Goal: Transaction & Acquisition: Download file/media

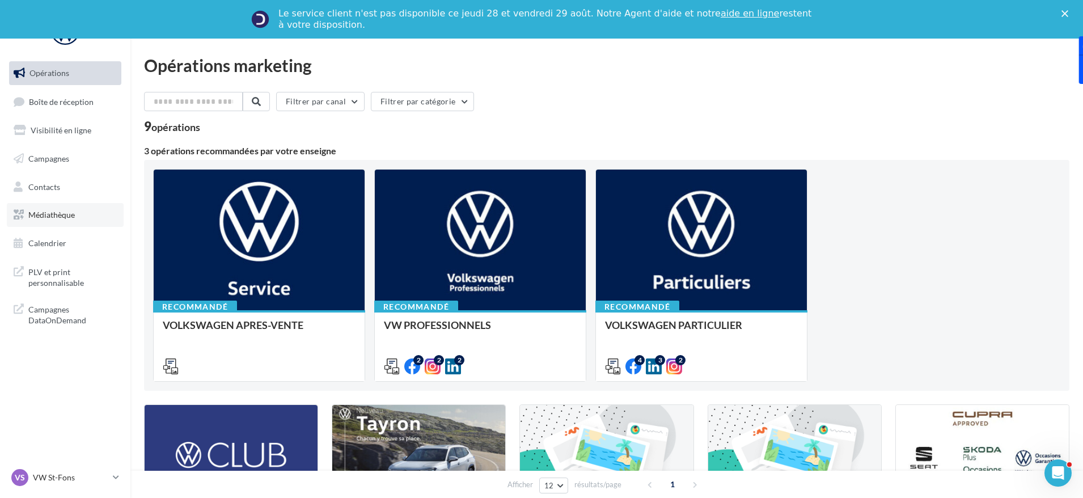
click at [61, 208] on link "Médiathèque" at bounding box center [65, 215] width 117 height 24
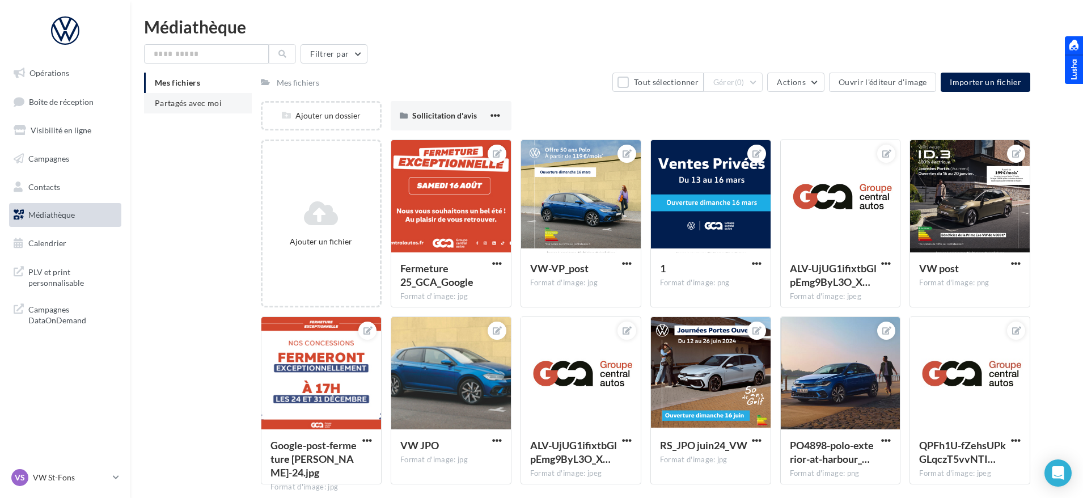
click at [186, 111] on li "Partagés avec moi" at bounding box center [198, 103] width 108 height 20
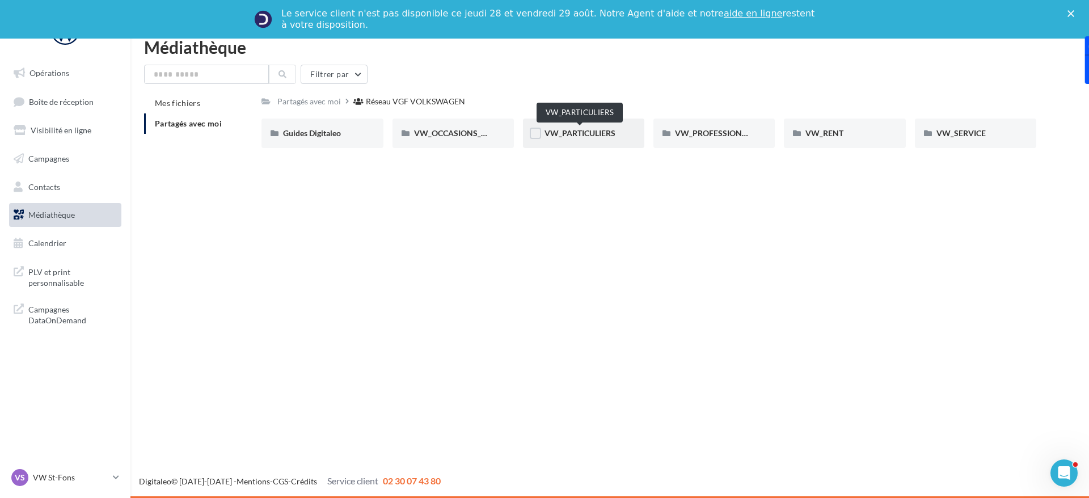
click at [598, 134] on span "VW_PARTICULIERS" at bounding box center [579, 133] width 71 height 10
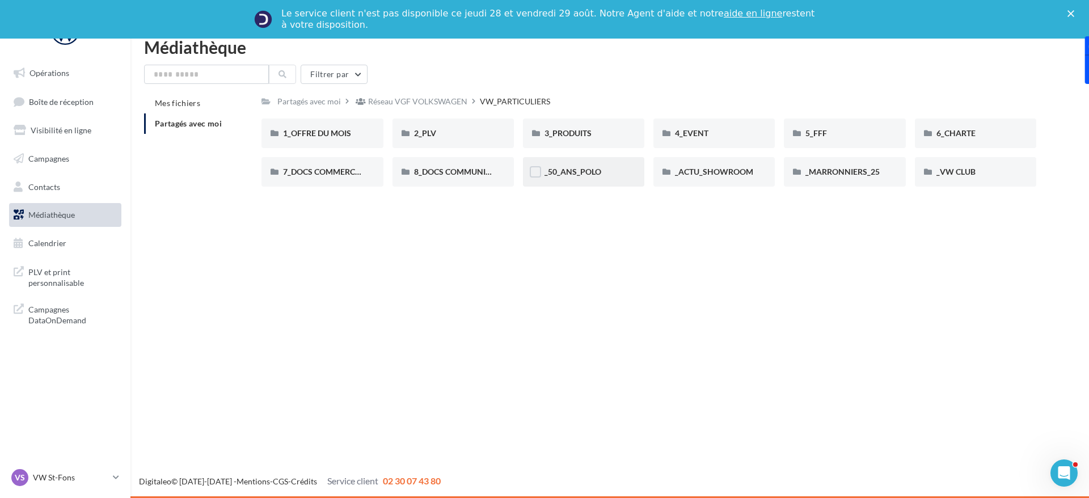
click at [602, 164] on div "_50_ANS_POLO" at bounding box center [583, 171] width 121 height 29
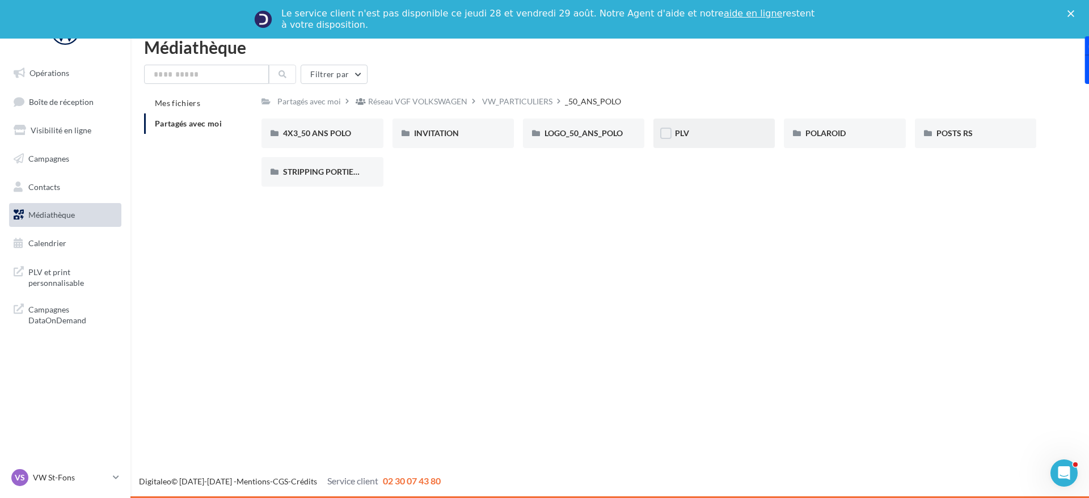
click at [711, 137] on div "PLV" at bounding box center [714, 133] width 78 height 11
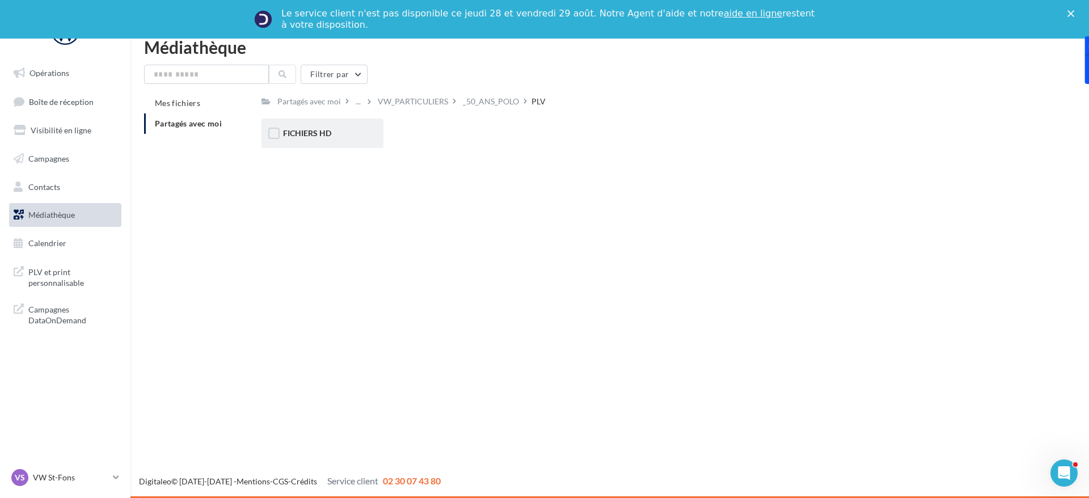
click at [327, 137] on span "FICHIERS HD" at bounding box center [307, 133] width 48 height 10
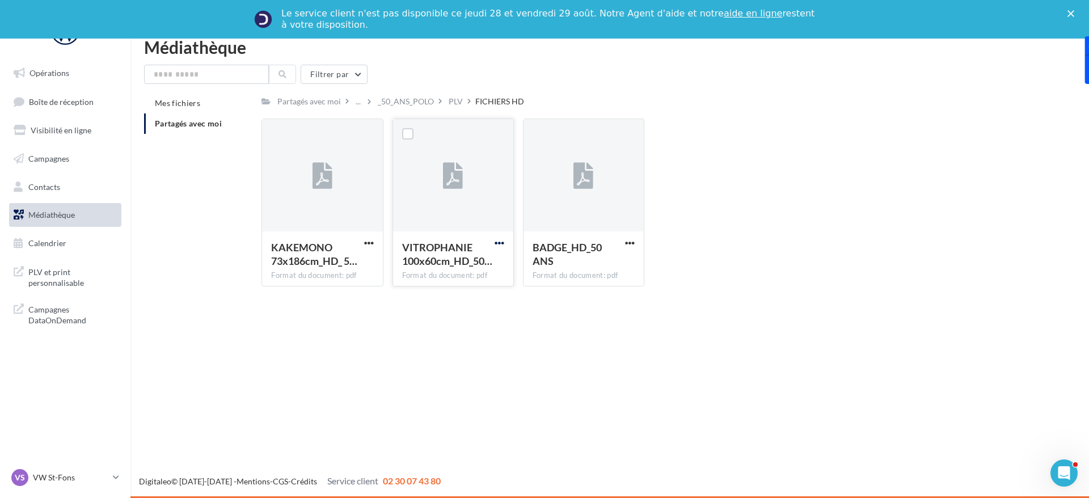
click at [500, 243] on span "button" at bounding box center [499, 243] width 10 height 10
click at [451, 266] on button "Télécharger" at bounding box center [449, 265] width 113 height 29
